Goal: Task Accomplishment & Management: Complete application form

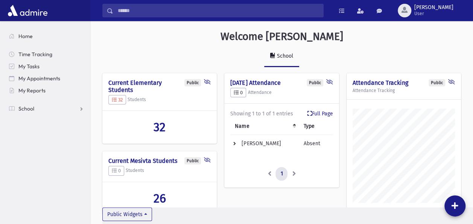
scroll to position [359, 382]
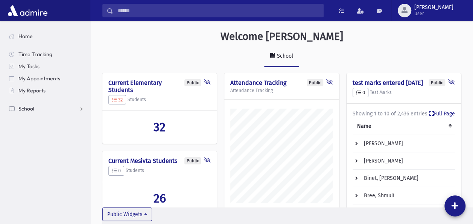
click at [35, 107] on link "School" at bounding box center [46, 108] width 87 height 12
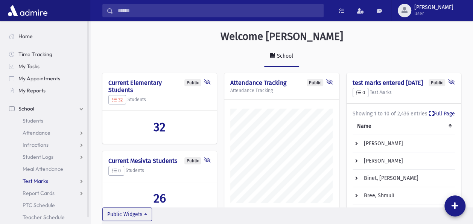
click at [42, 177] on link "Test Marks" at bounding box center [46, 181] width 87 height 12
click at [37, 188] on link "Entry" at bounding box center [46, 193] width 87 height 12
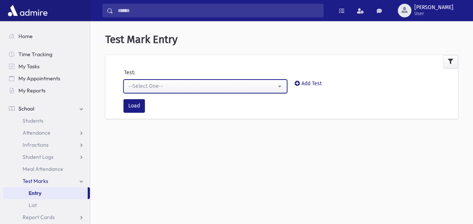
click at [279, 86] on button "--Select One--" at bounding box center [205, 86] width 164 height 14
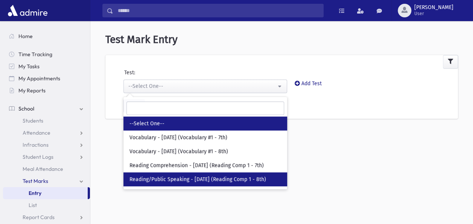
click at [216, 176] on span "Reading/Public Speaking - [DATE] (Reading Comp 1 - 8th)" at bounding box center [198, 179] width 137 height 8
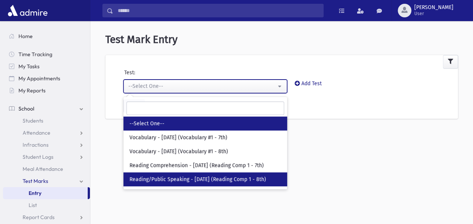
select select "***"
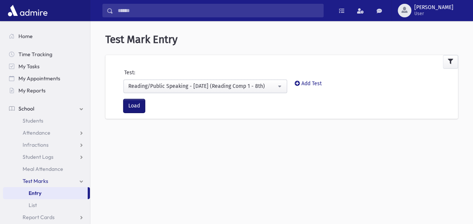
click at [134, 104] on button "Load" at bounding box center [133, 106] width 21 height 14
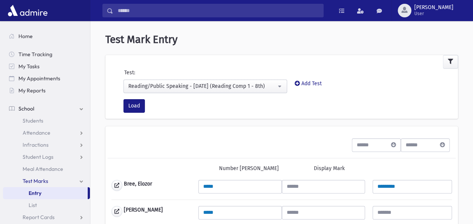
click at [136, 176] on div "Number Mark Display Mark" at bounding box center [282, 168] width 348 height 21
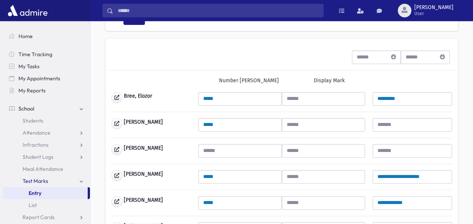
scroll to position [90, 0]
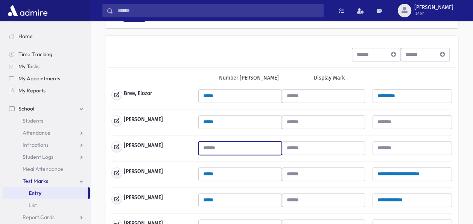
click at [220, 145] on input "text" at bounding box center [239, 148] width 83 height 14
type input "**"
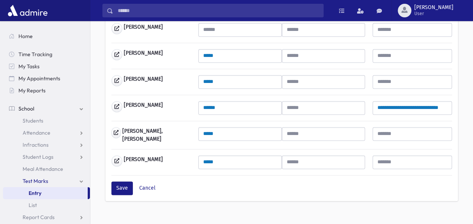
scroll to position [502, 0]
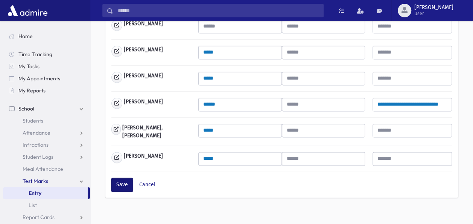
click at [116, 178] on button "Save" at bounding box center [121, 185] width 21 height 14
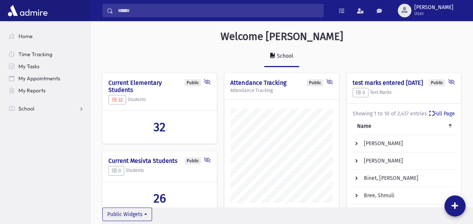
scroll to position [359, 382]
click at [39, 108] on link "School" at bounding box center [46, 108] width 87 height 12
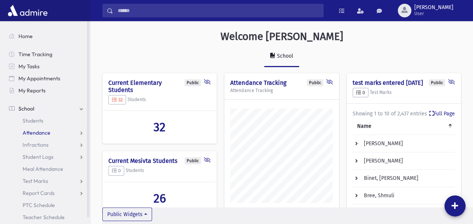
click at [33, 129] on link "Attendance" at bounding box center [46, 132] width 87 height 12
click at [34, 144] on span "Entry" at bounding box center [35, 144] width 13 height 7
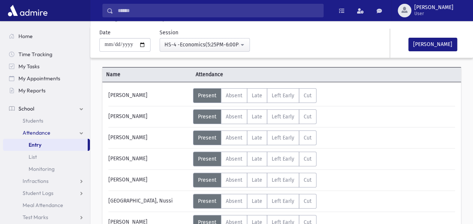
scroll to position [30, 0]
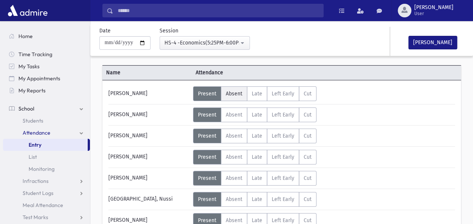
click at [237, 94] on span "Absent" at bounding box center [234, 93] width 17 height 6
click at [166, 112] on div "[PERSON_NAME]" at bounding box center [149, 114] width 88 height 15
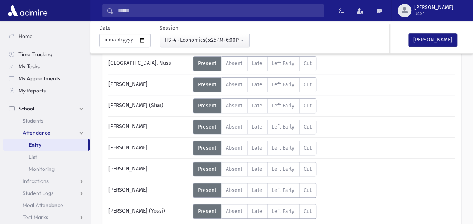
scroll to position [181, 0]
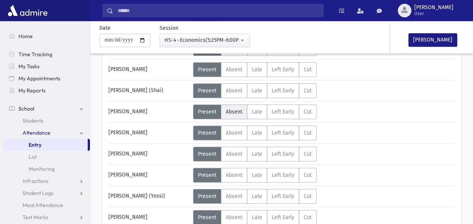
click at [229, 105] on label "Absent A" at bounding box center [234, 111] width 26 height 15
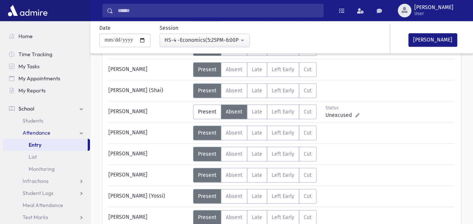
click at [158, 111] on div "[PERSON_NAME]" at bounding box center [149, 111] width 88 height 15
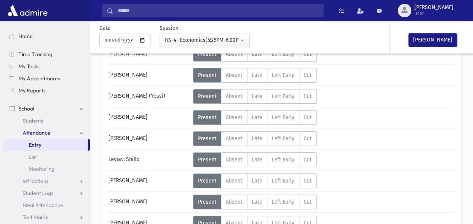
scroll to position [286, 0]
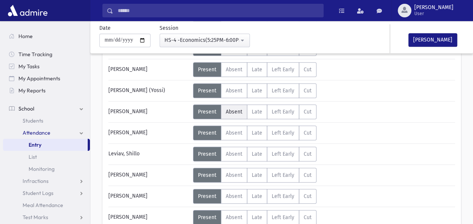
click at [236, 108] on span "Absent" at bounding box center [234, 111] width 17 height 6
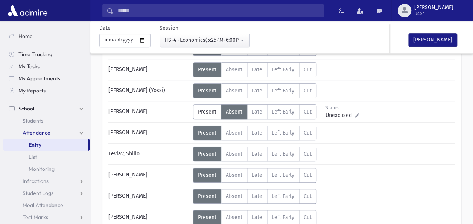
click at [163, 106] on div "[PERSON_NAME]" at bounding box center [149, 111] width 88 height 15
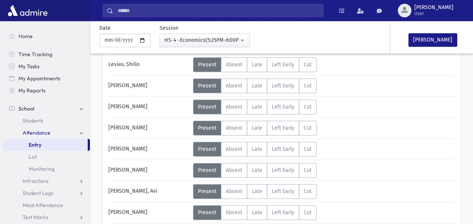
scroll to position [376, 0]
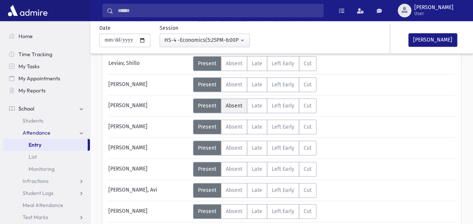
click at [242, 98] on label "Absent A" at bounding box center [234, 105] width 26 height 15
click at [146, 124] on div "[PERSON_NAME]" at bounding box center [149, 126] width 88 height 15
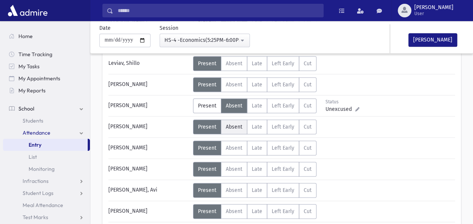
click at [237, 119] on label "Absent A" at bounding box center [234, 126] width 26 height 15
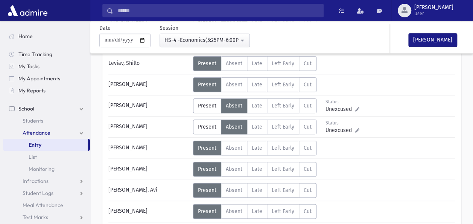
click at [167, 146] on div "[PERSON_NAME]" at bounding box center [149, 147] width 88 height 15
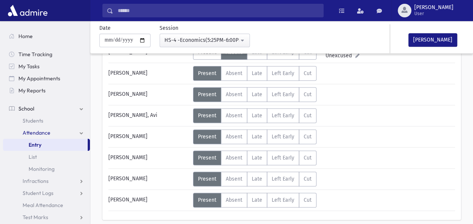
scroll to position [452, 0]
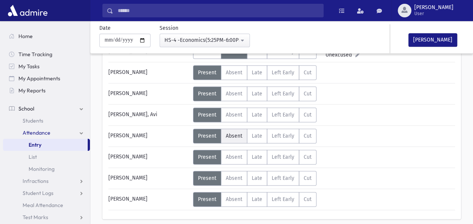
click at [235, 128] on label "Absent A" at bounding box center [234, 135] width 26 height 15
click at [167, 132] on div "[PERSON_NAME]" at bounding box center [149, 135] width 88 height 15
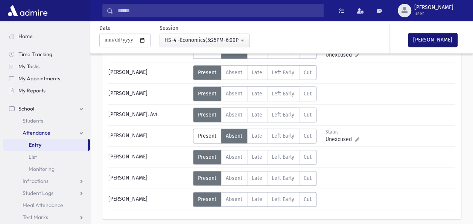
click at [445, 35] on button "[PERSON_NAME]" at bounding box center [432, 40] width 49 height 14
